Goal: Task Accomplishment & Management: Use online tool/utility

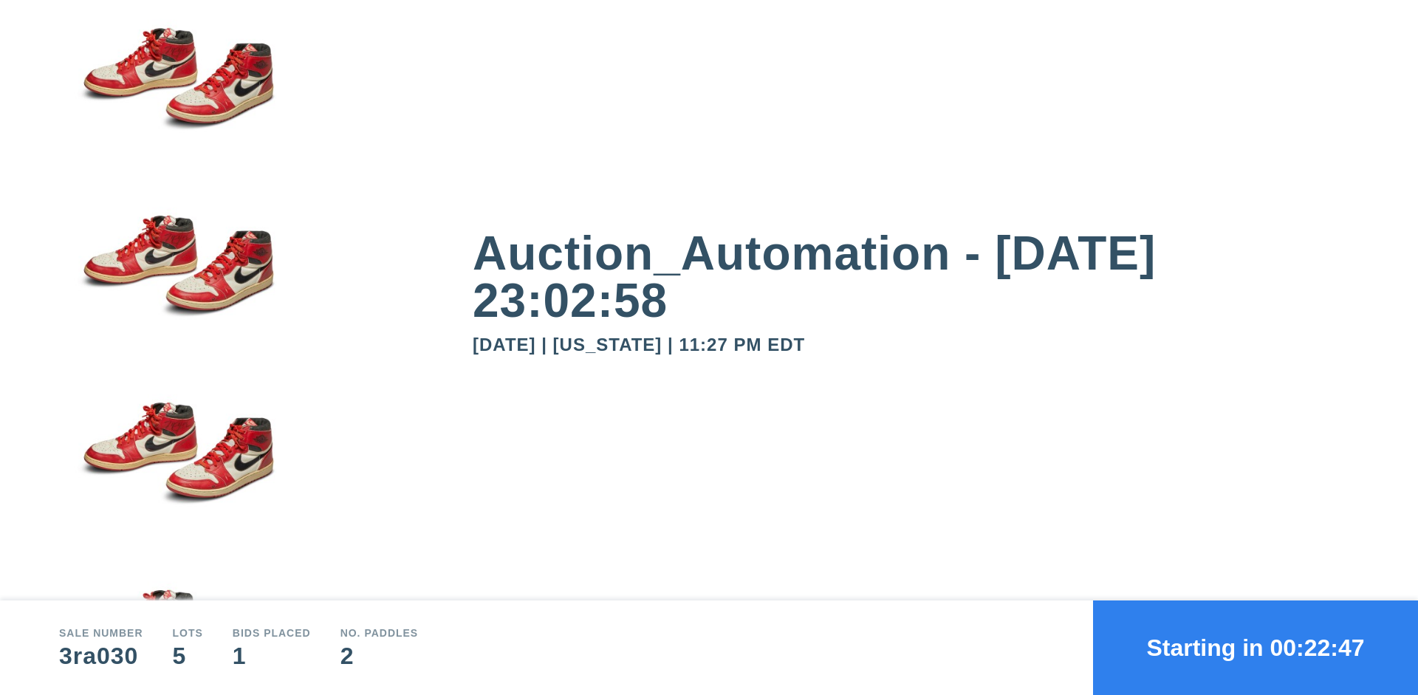
click at [1256, 648] on button "Starting in 00:22:47" at bounding box center [1255, 648] width 325 height 95
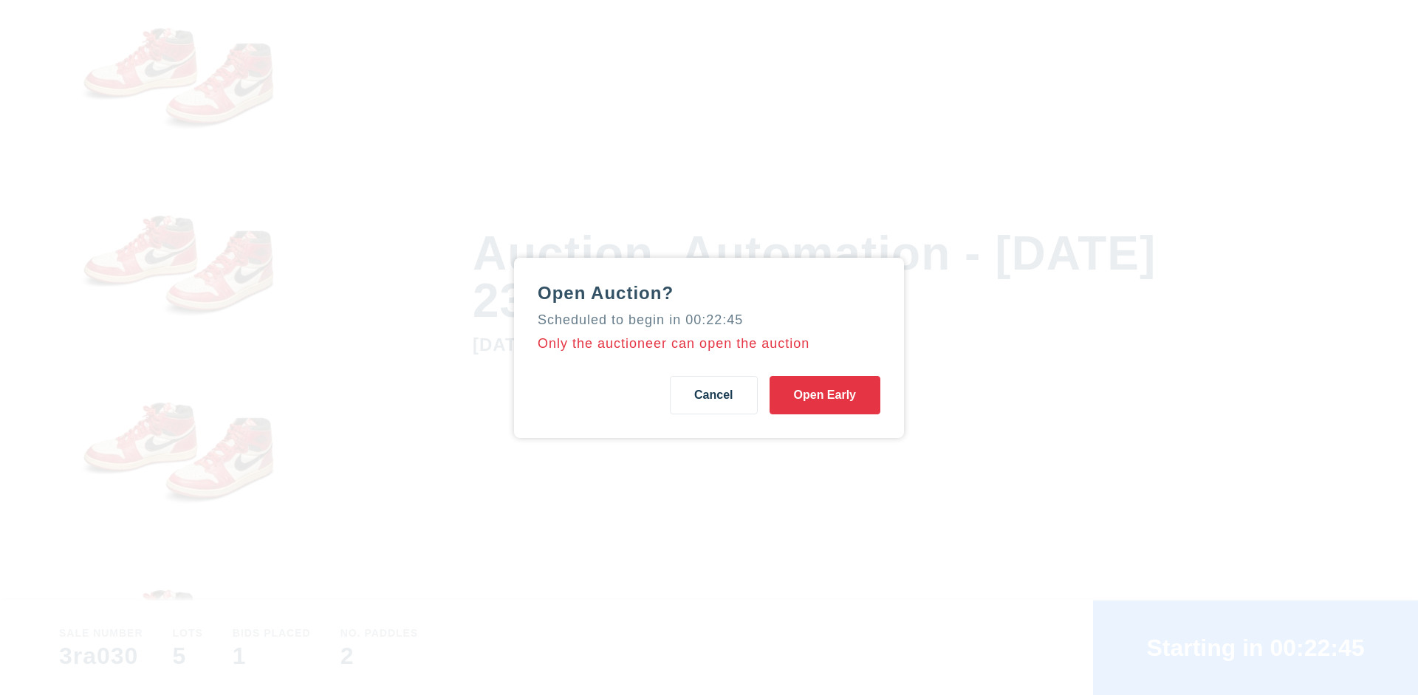
click at [825, 394] on button "Open Early" at bounding box center [825, 395] width 111 height 38
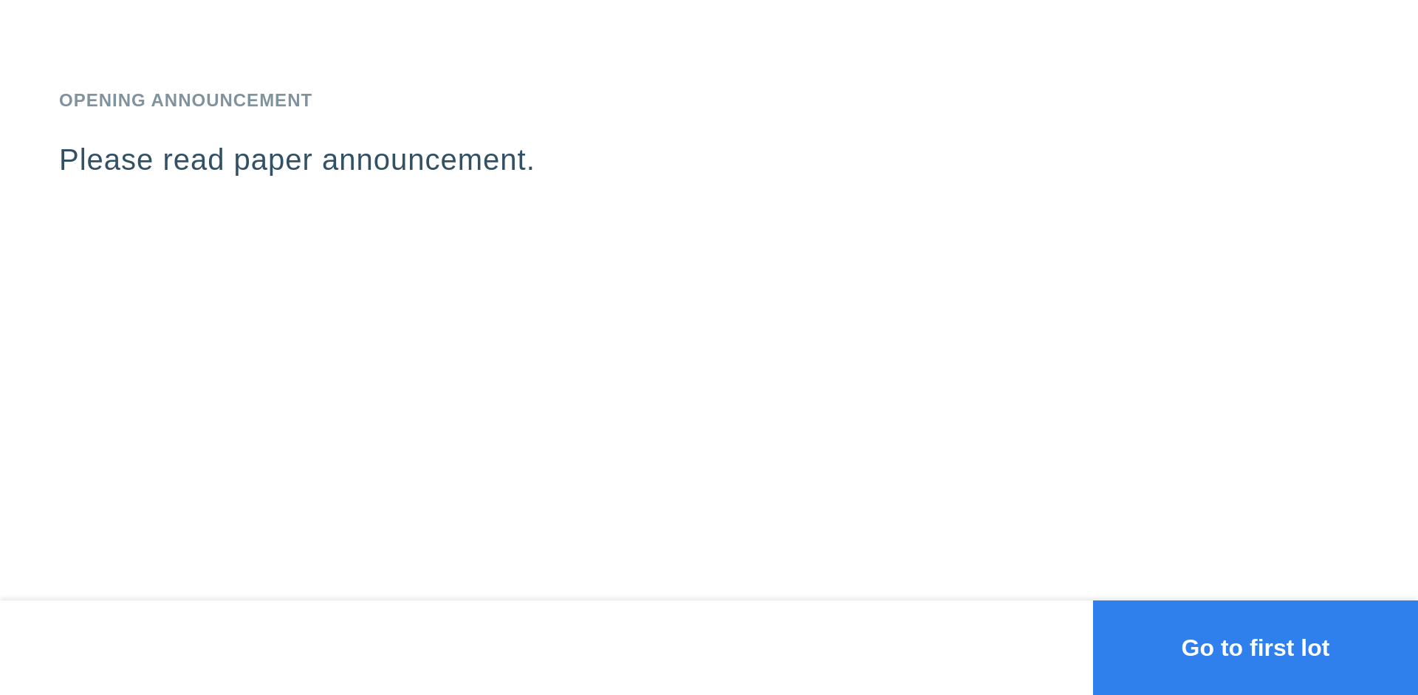
click at [1256, 648] on button "Go to first lot" at bounding box center [1255, 648] width 325 height 95
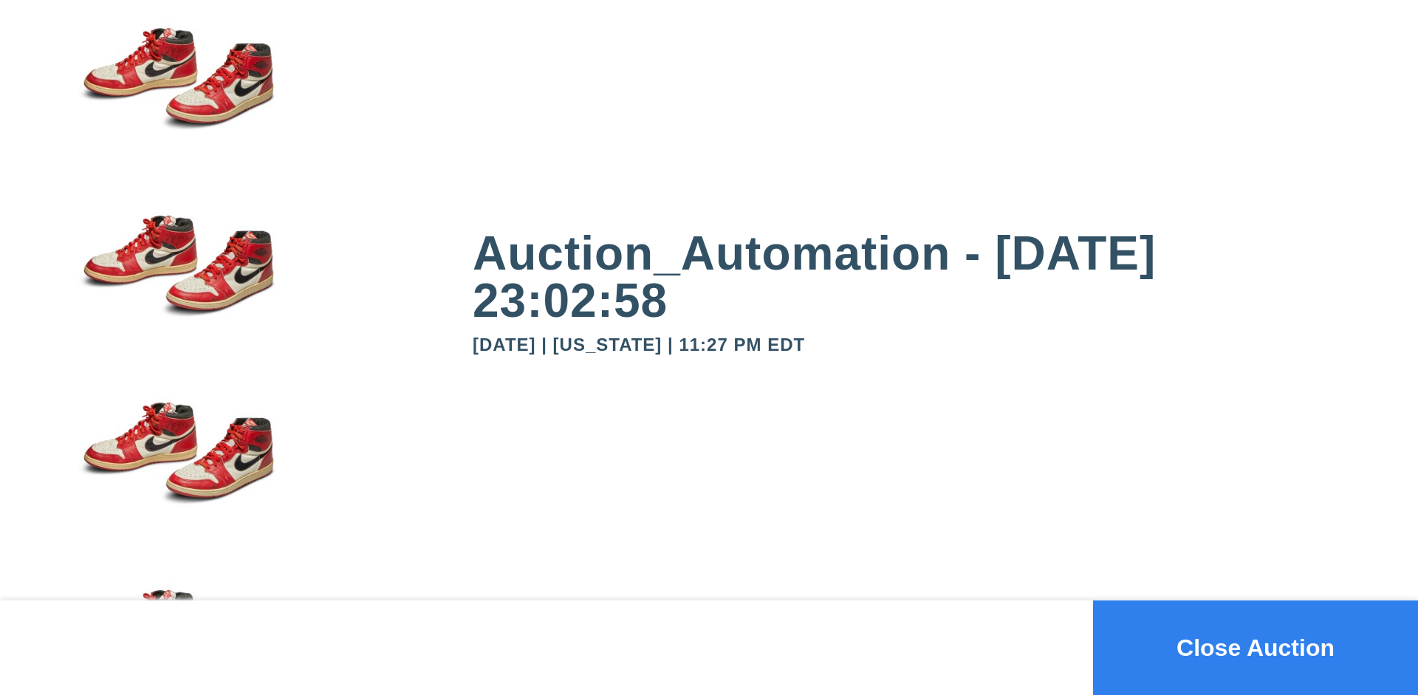
click at [1256, 648] on button "Close Auction" at bounding box center [1255, 648] width 325 height 95
